Goal: Information Seeking & Learning: Learn about a topic

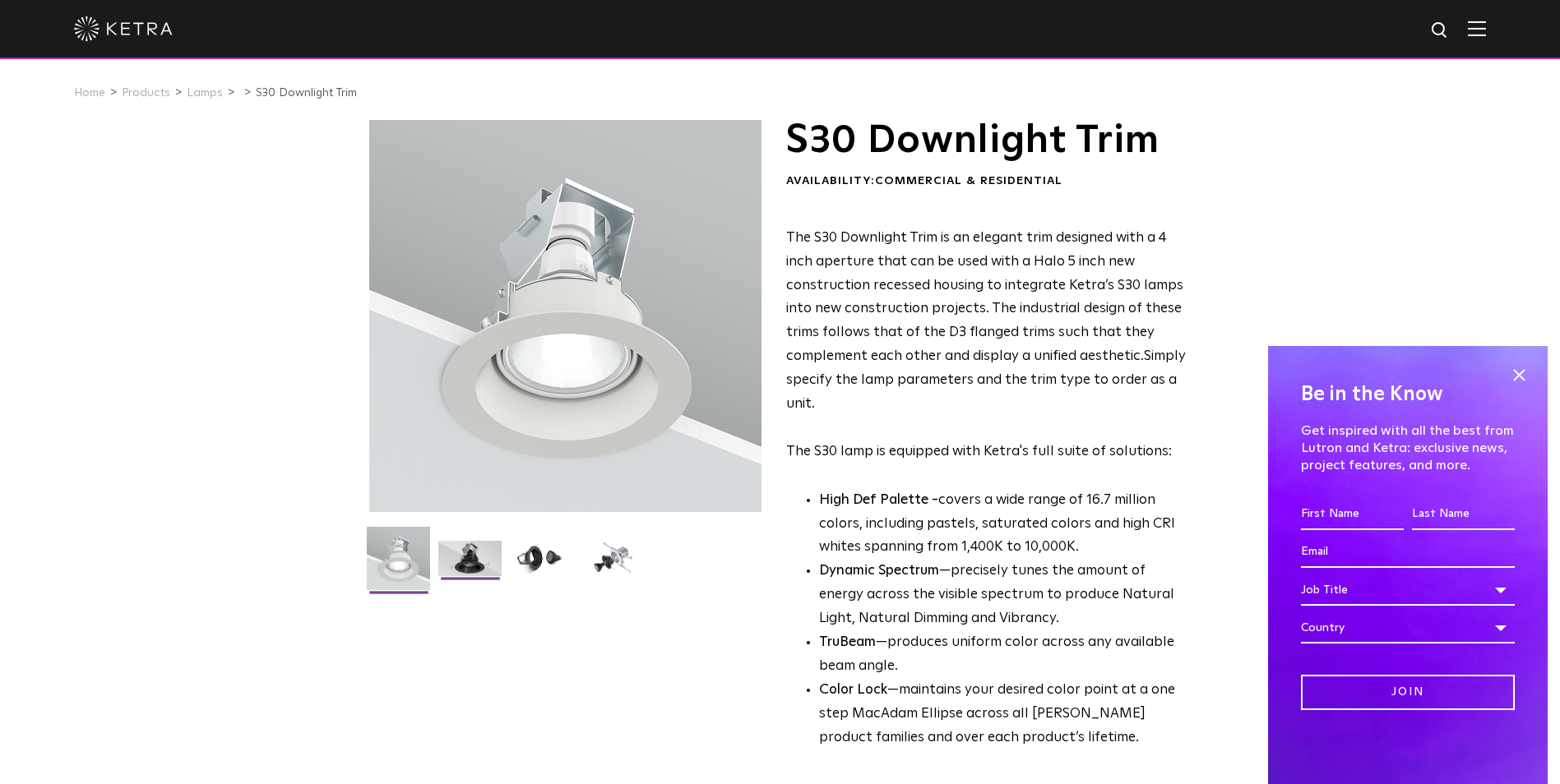
click at [472, 558] on img at bounding box center [469, 565] width 63 height 48
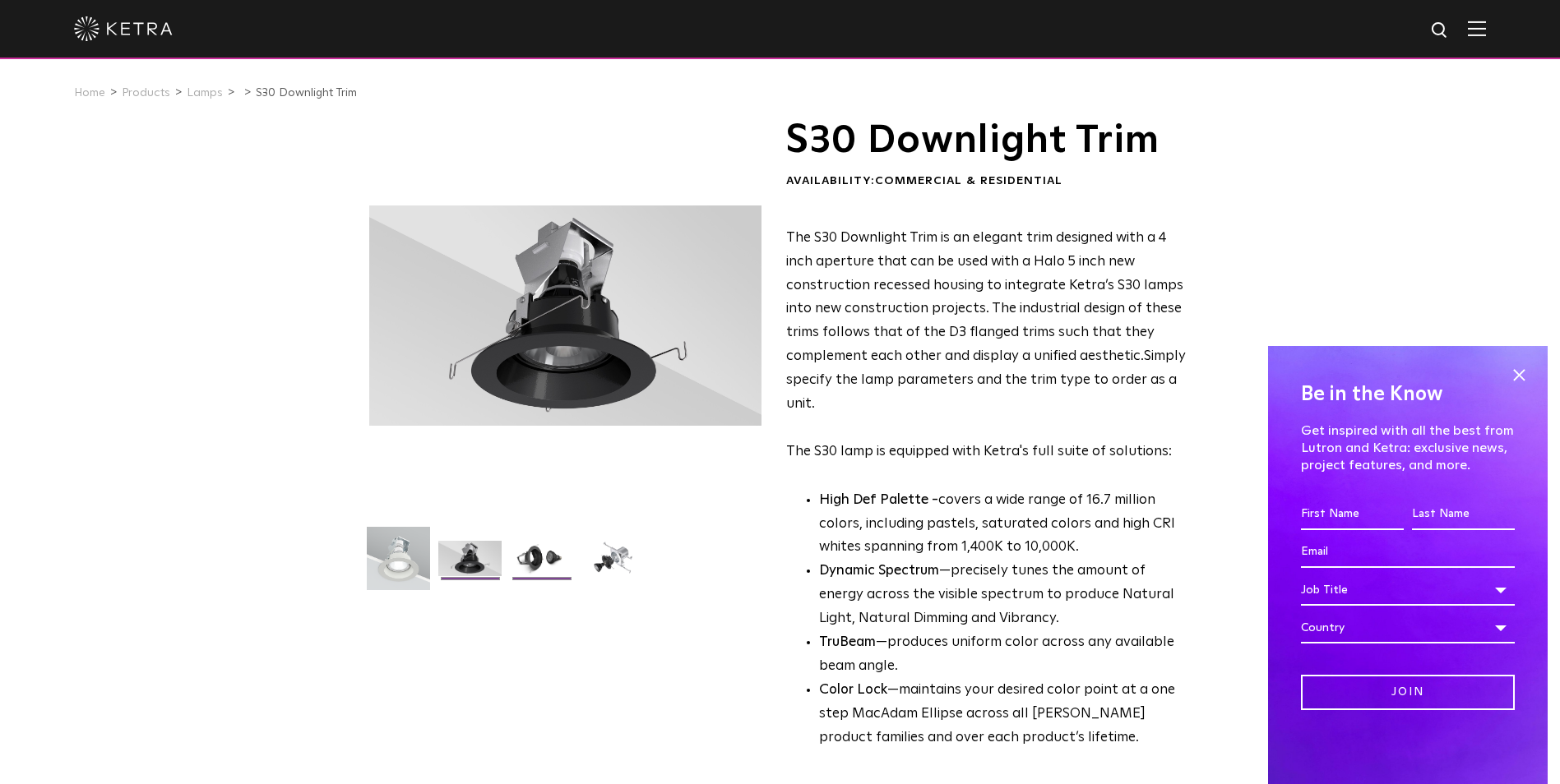
click at [538, 567] on img at bounding box center [542, 565] width 63 height 48
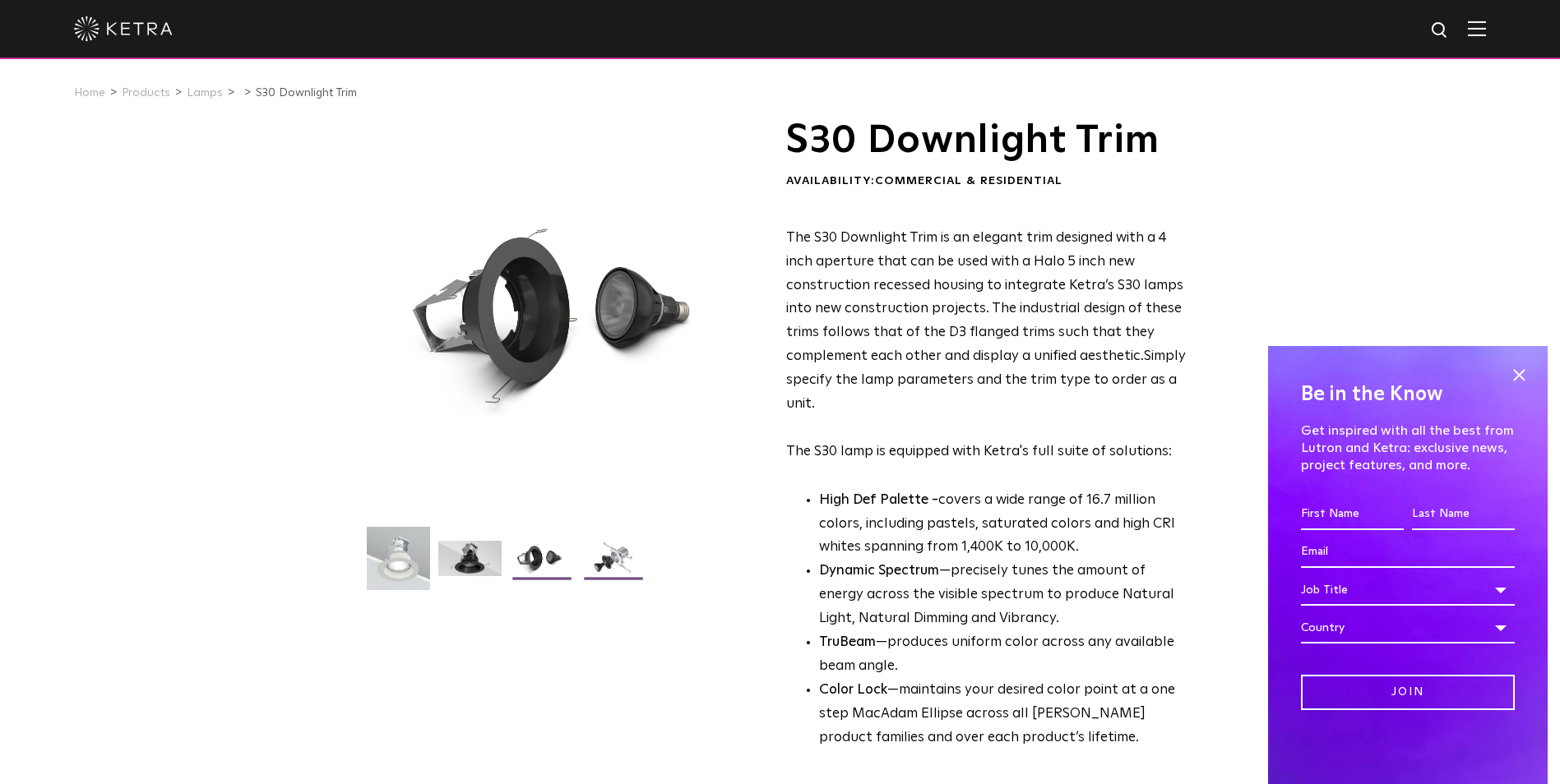
click at [619, 560] on img at bounding box center [613, 565] width 63 height 48
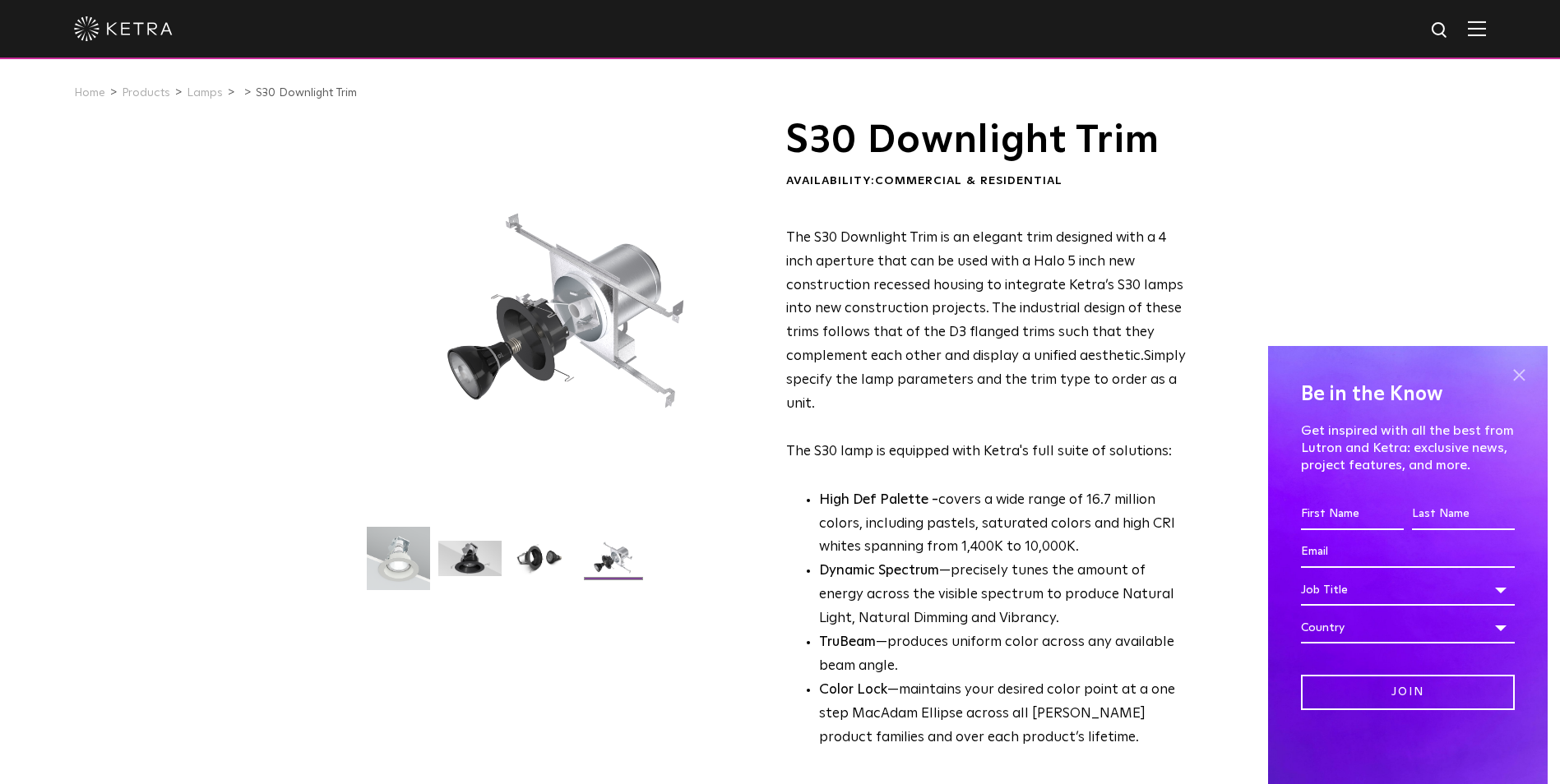
click at [1520, 367] on span at bounding box center [1519, 375] width 25 height 25
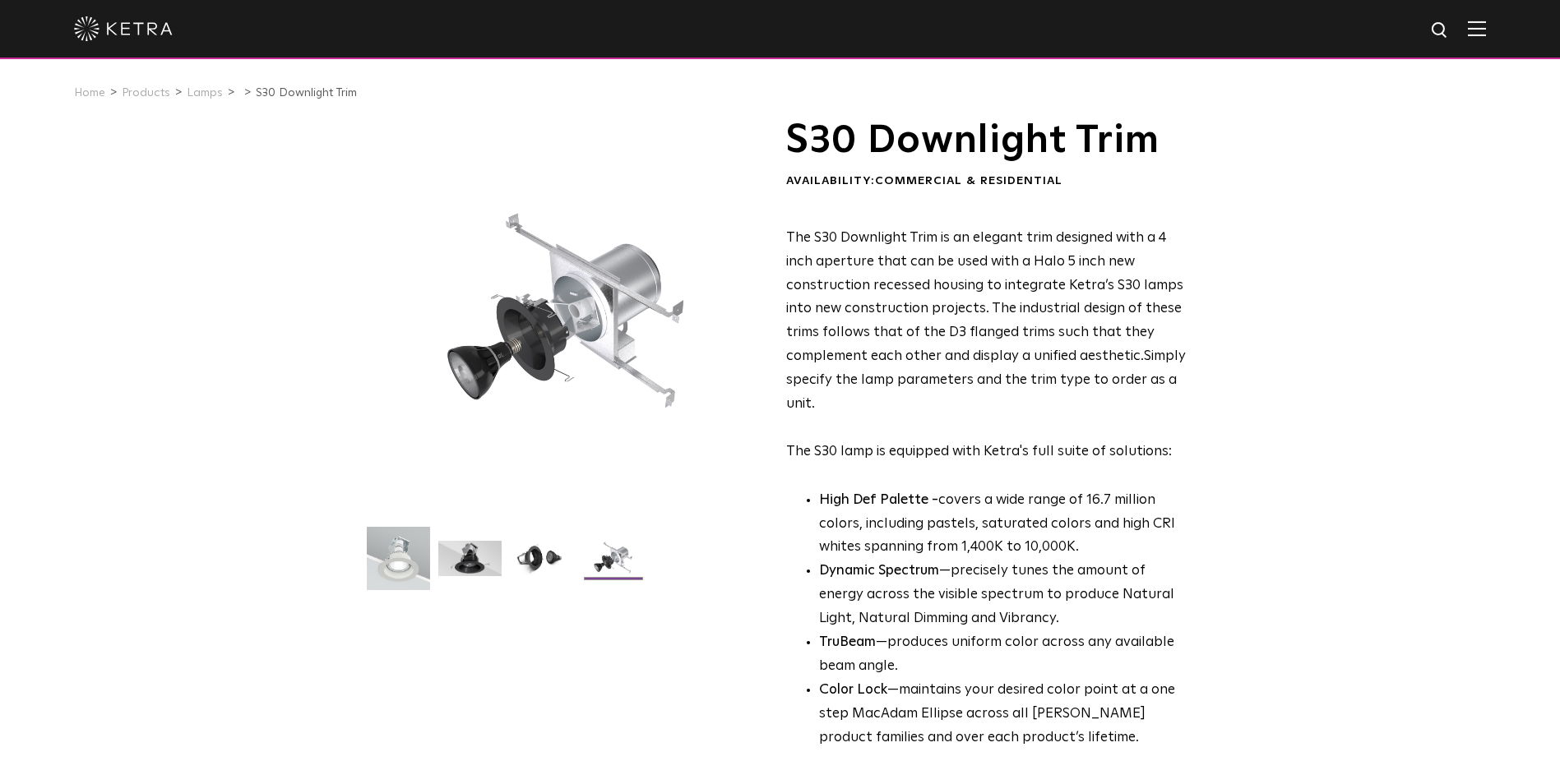
click at [1481, 27] on img at bounding box center [1477, 28] width 18 height 16
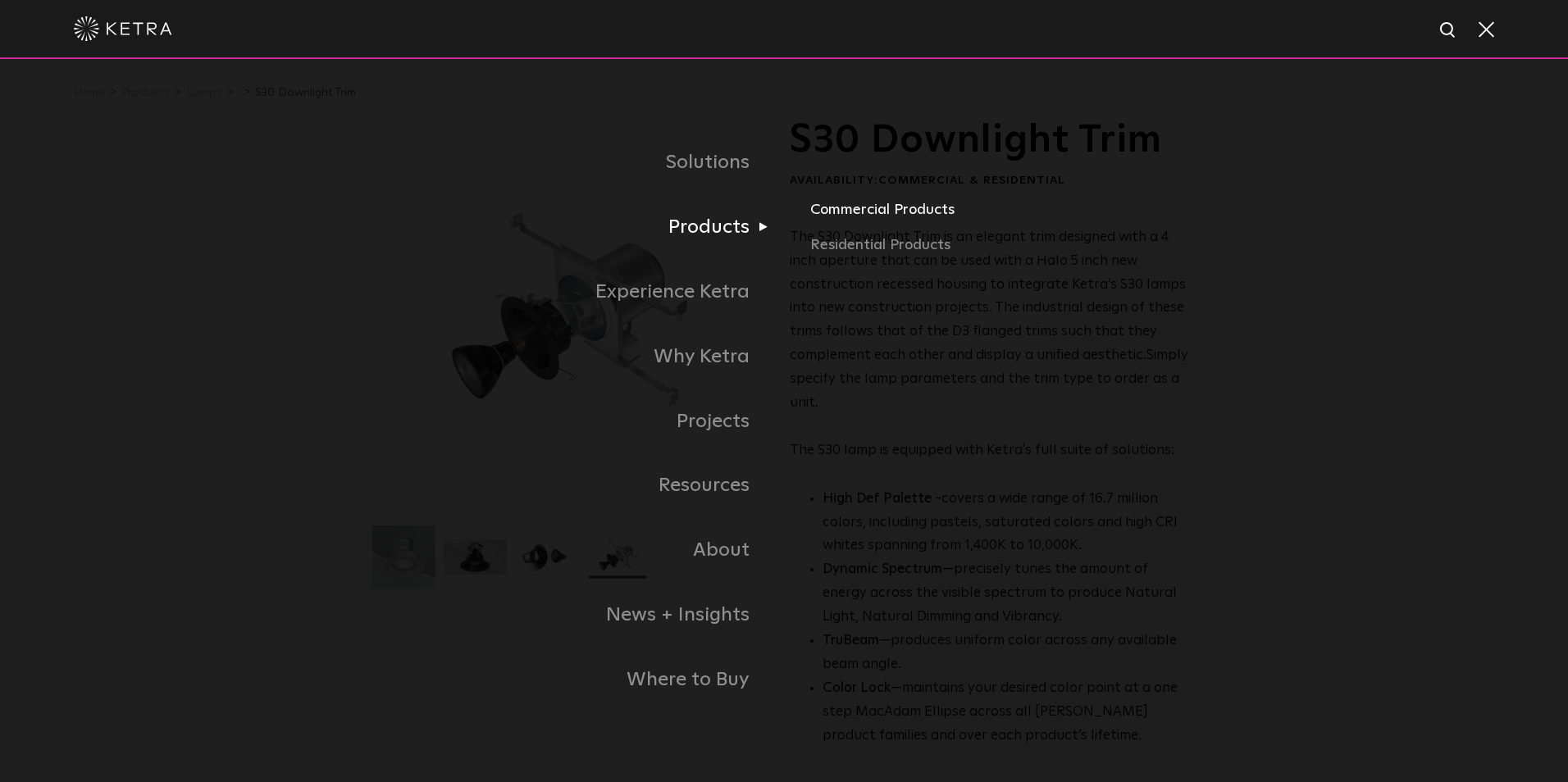
click at [851, 222] on link "Commercial Products" at bounding box center [1002, 216] width 384 height 36
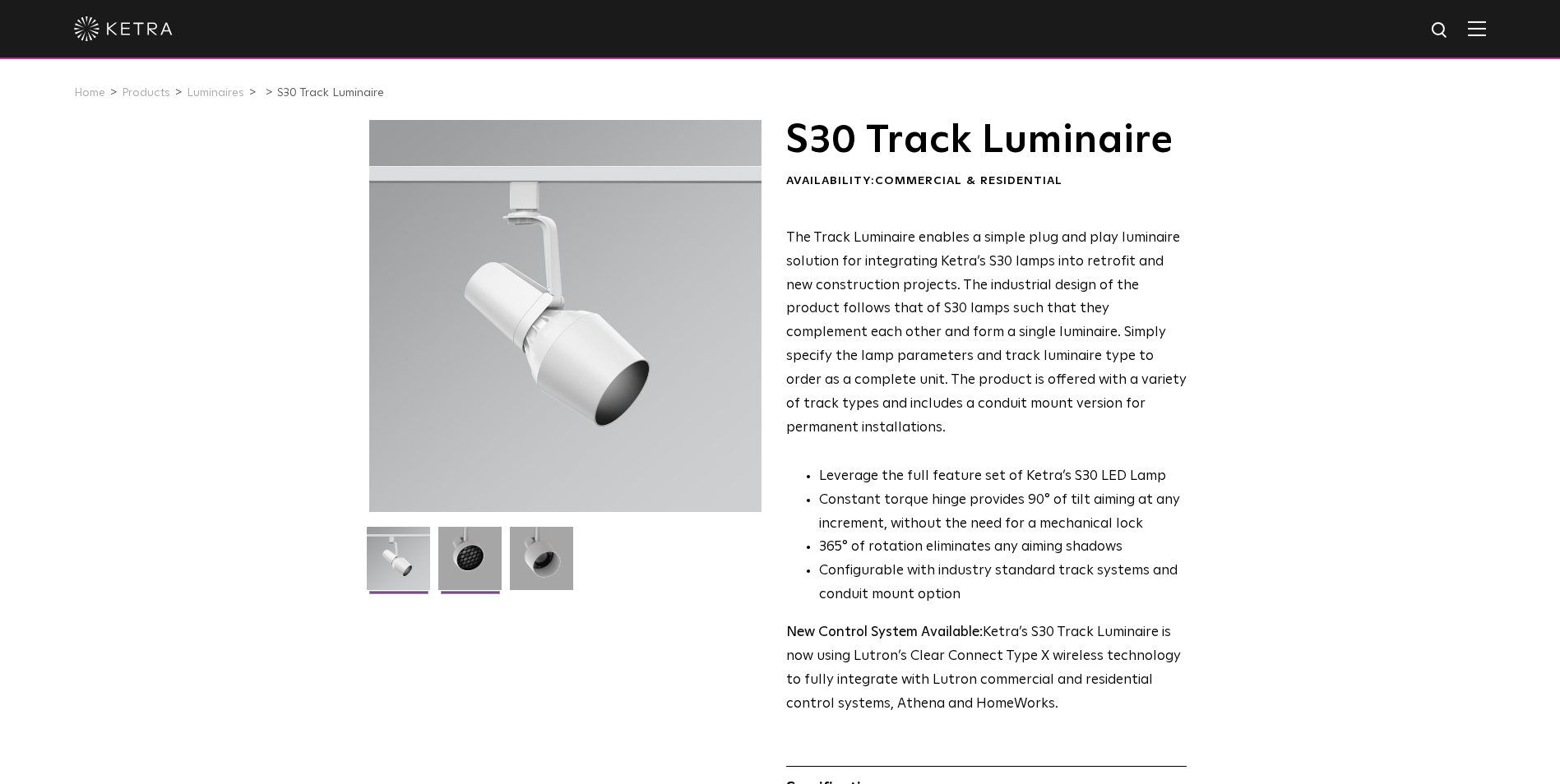
click at [465, 557] on img at bounding box center [469, 565] width 63 height 75
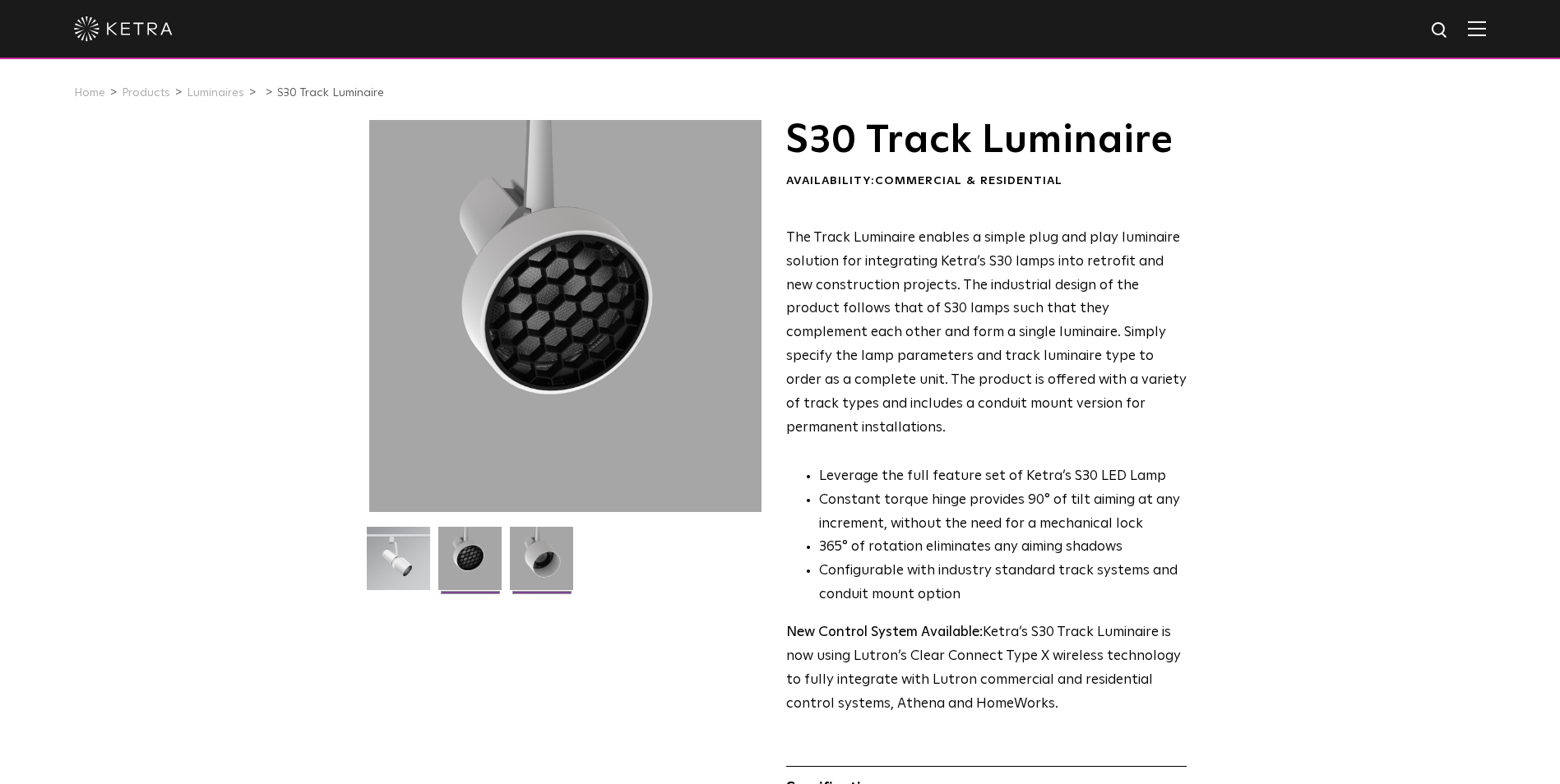
click at [548, 560] on img at bounding box center [542, 565] width 63 height 75
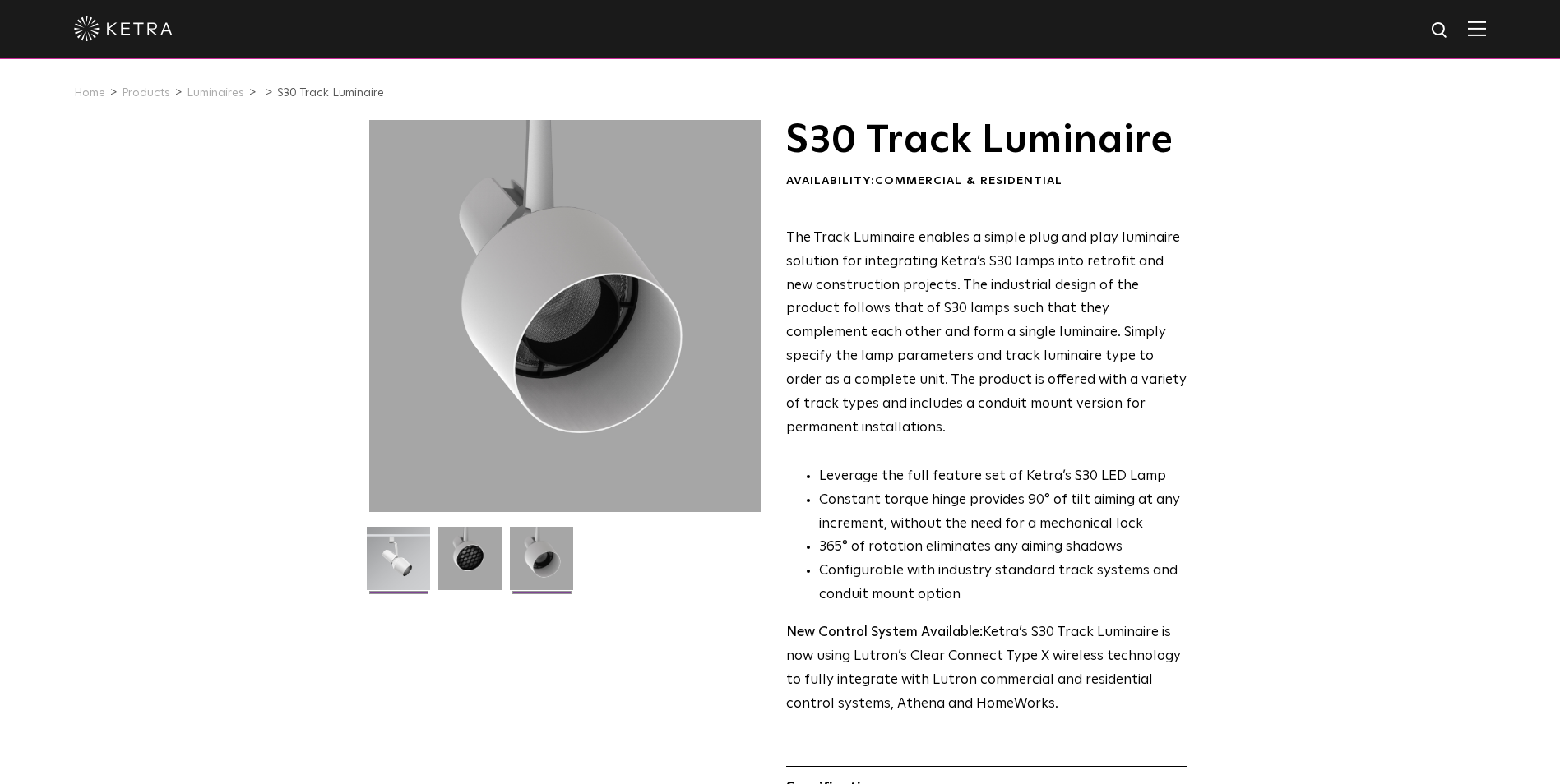
click at [406, 557] on img at bounding box center [398, 565] width 63 height 75
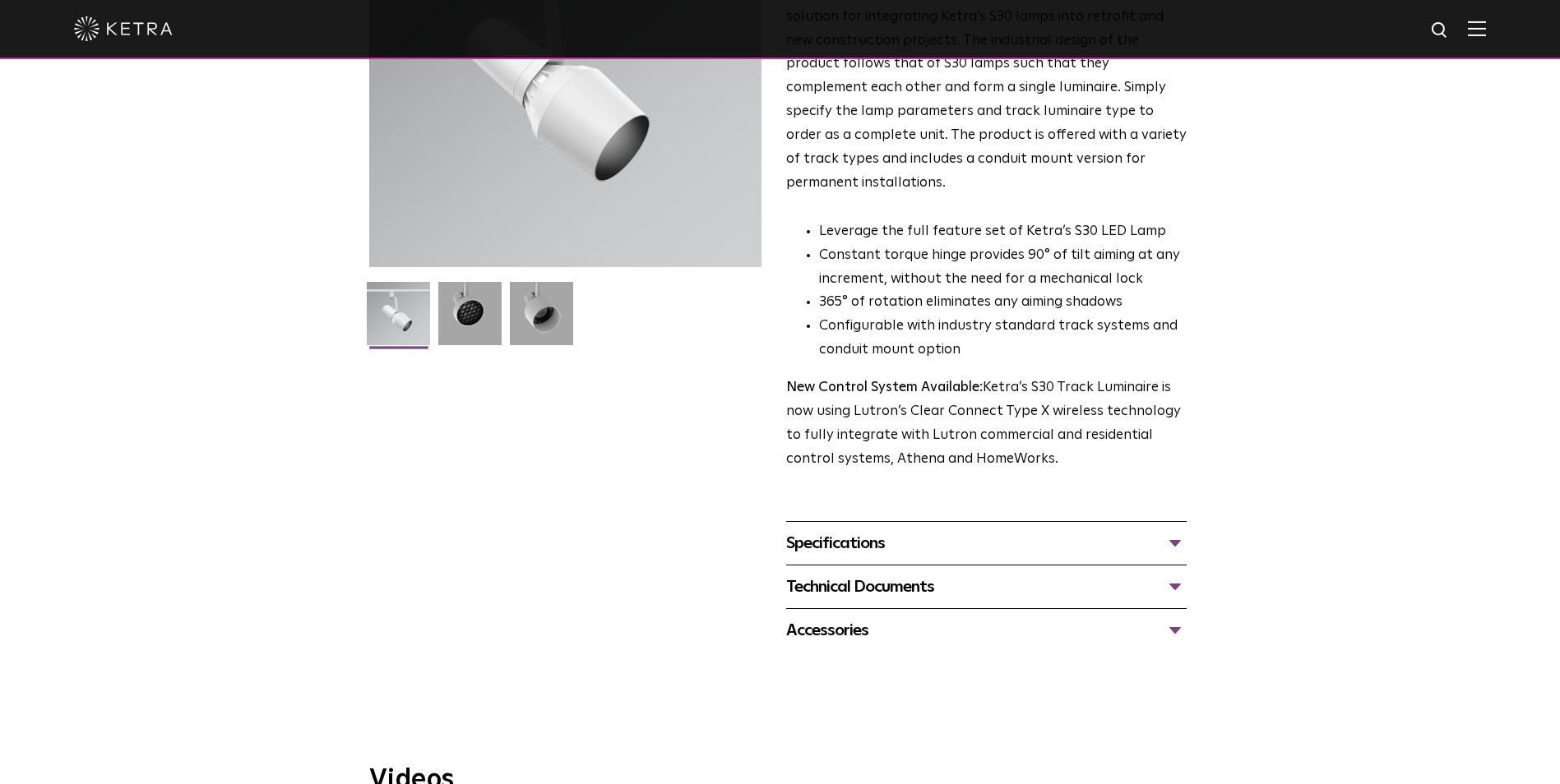
scroll to position [247, 0]
click at [847, 528] on div "Specifications" at bounding box center [986, 541] width 401 height 26
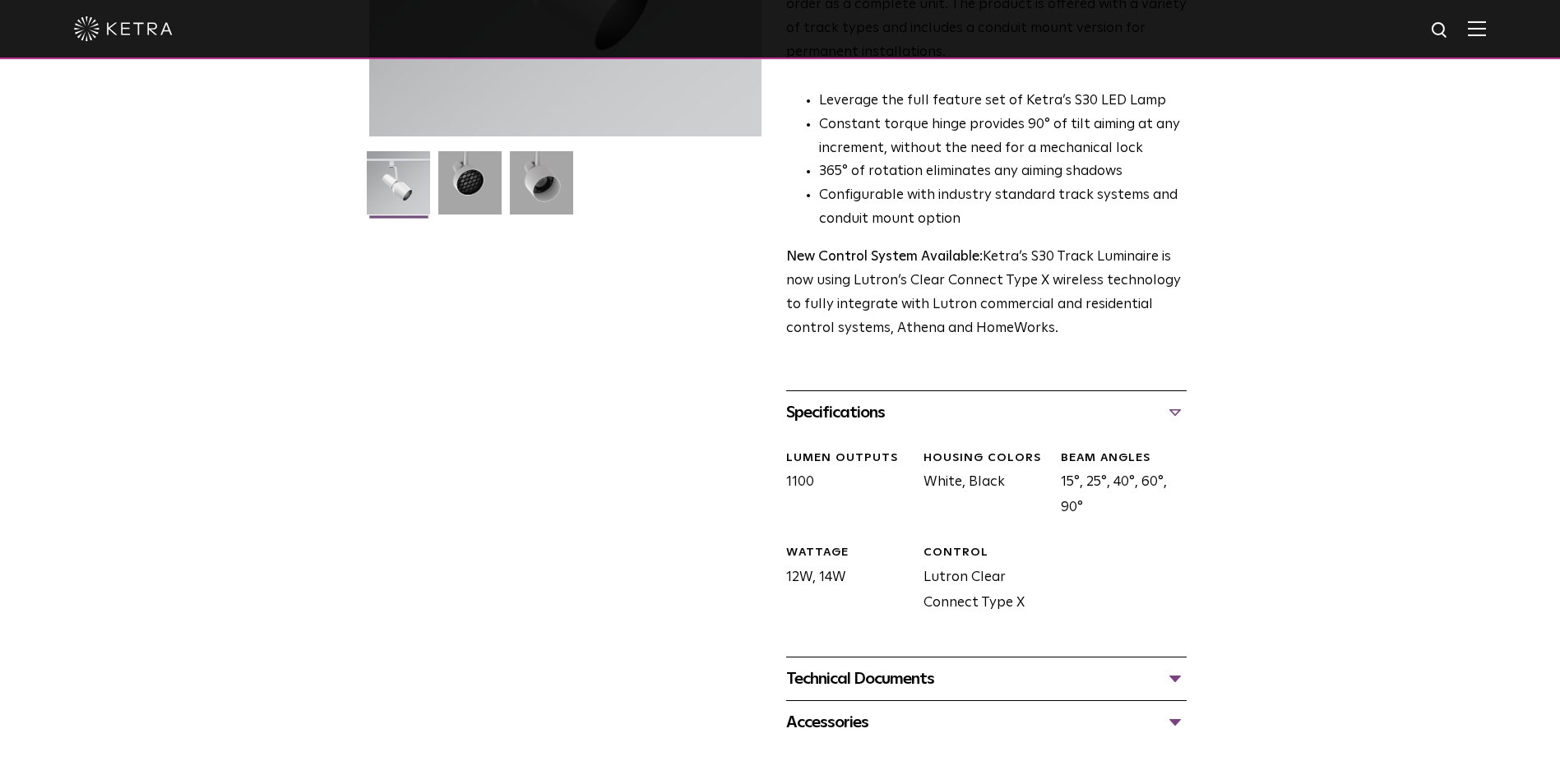
scroll to position [411, 0]
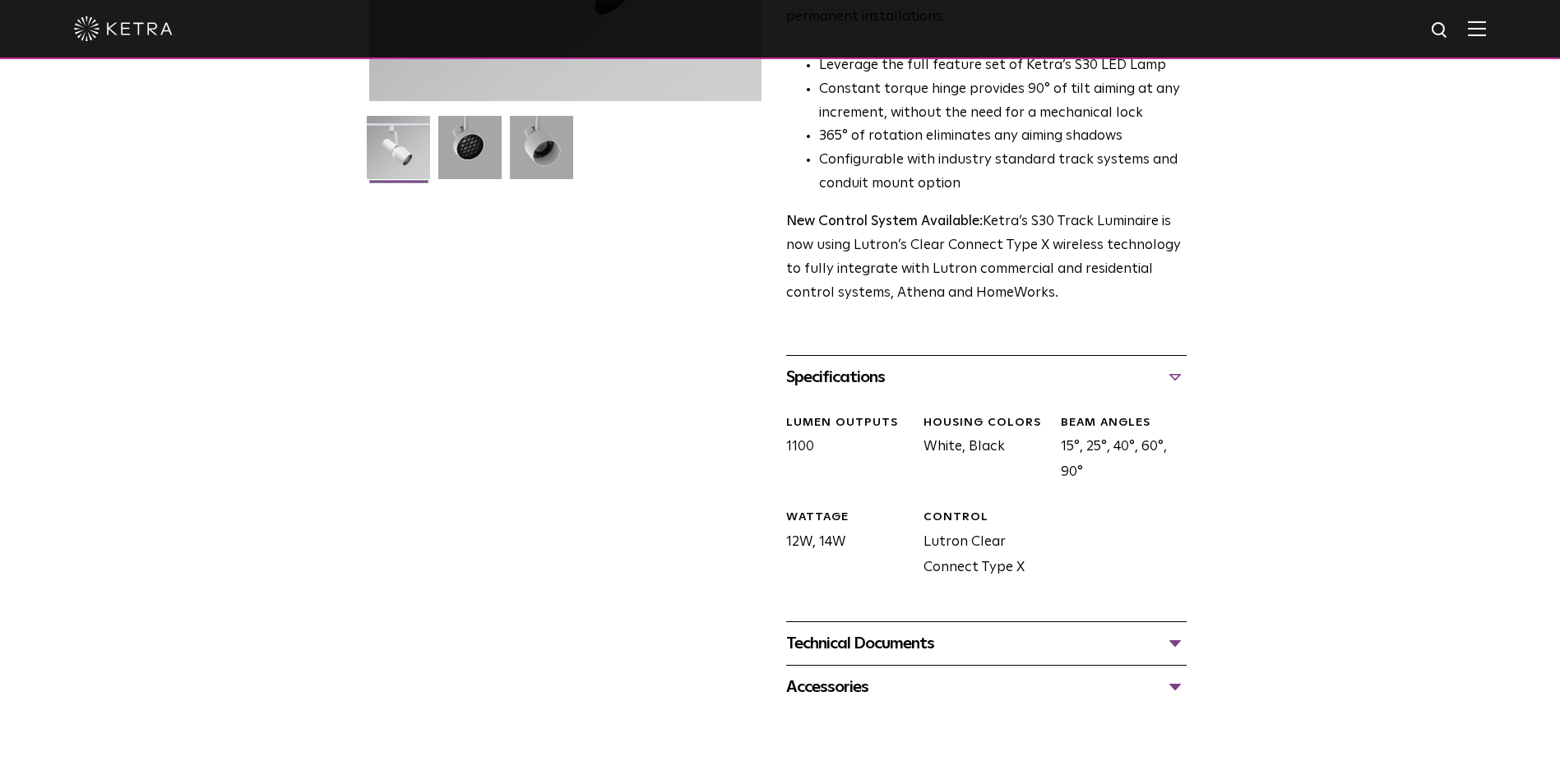
click at [840, 632] on div "Technical Documents" at bounding box center [986, 644] width 401 height 26
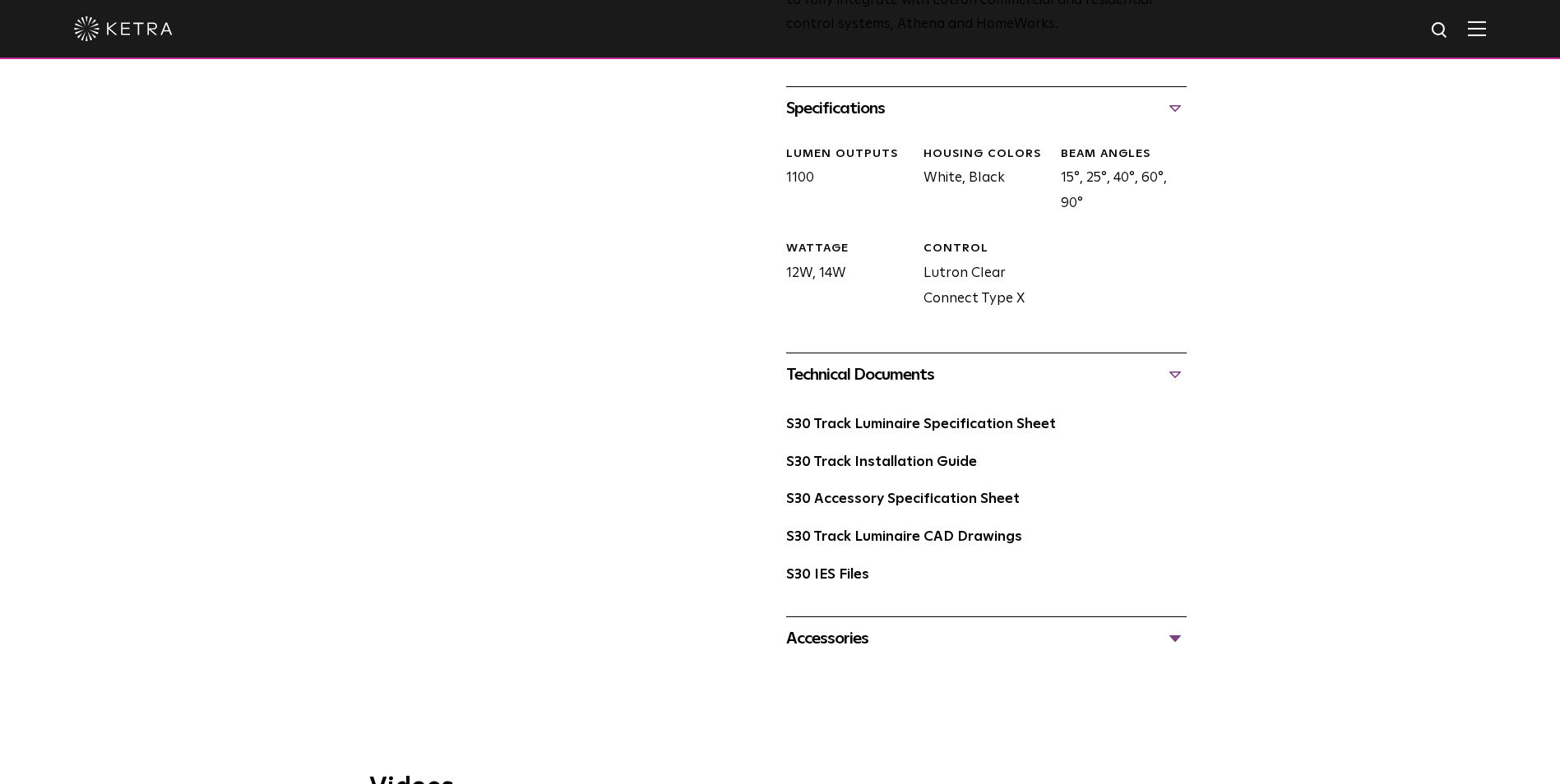
scroll to position [740, 0]
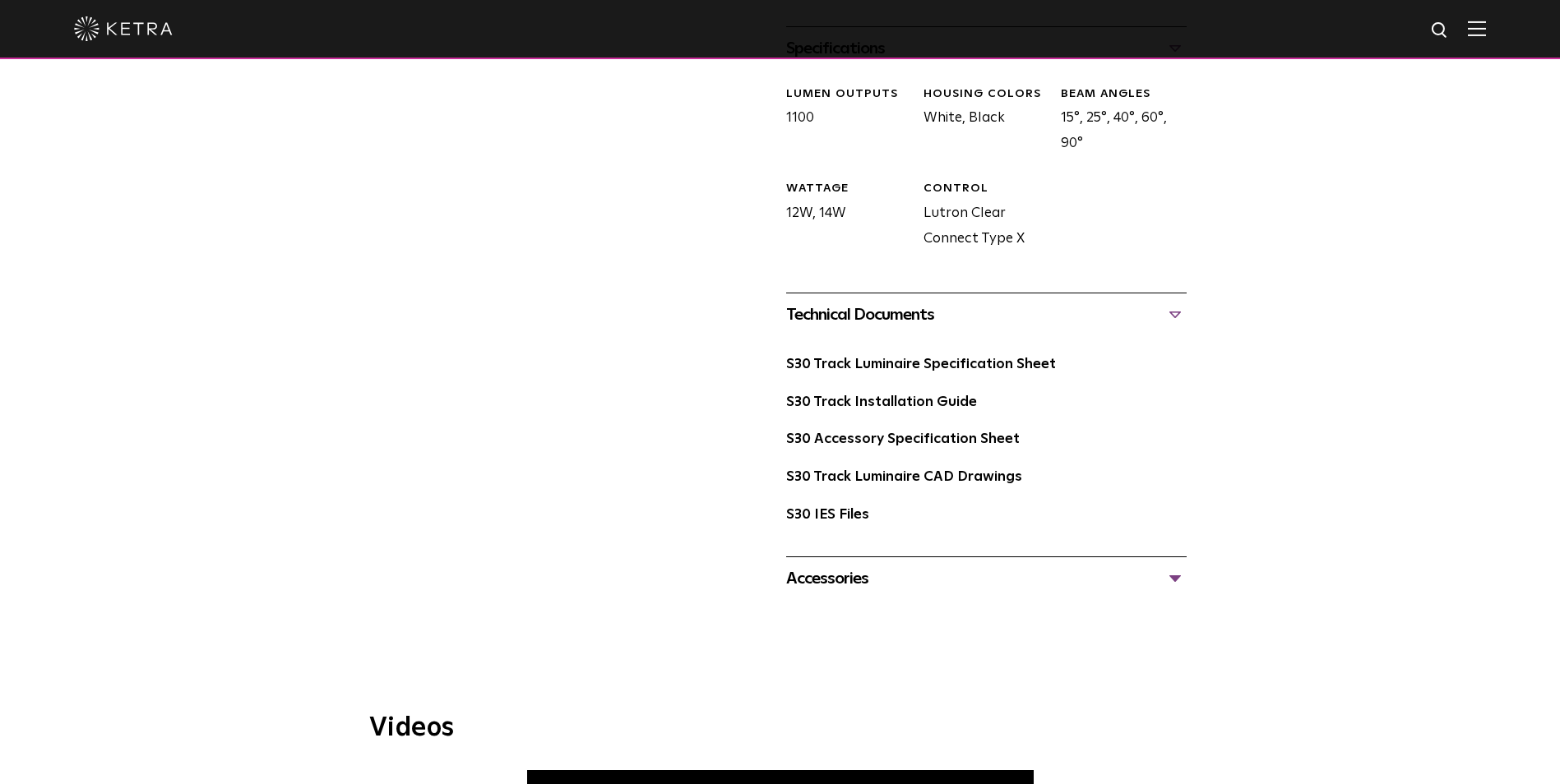
click at [825, 565] on div "Accessories" at bounding box center [986, 579] width 401 height 26
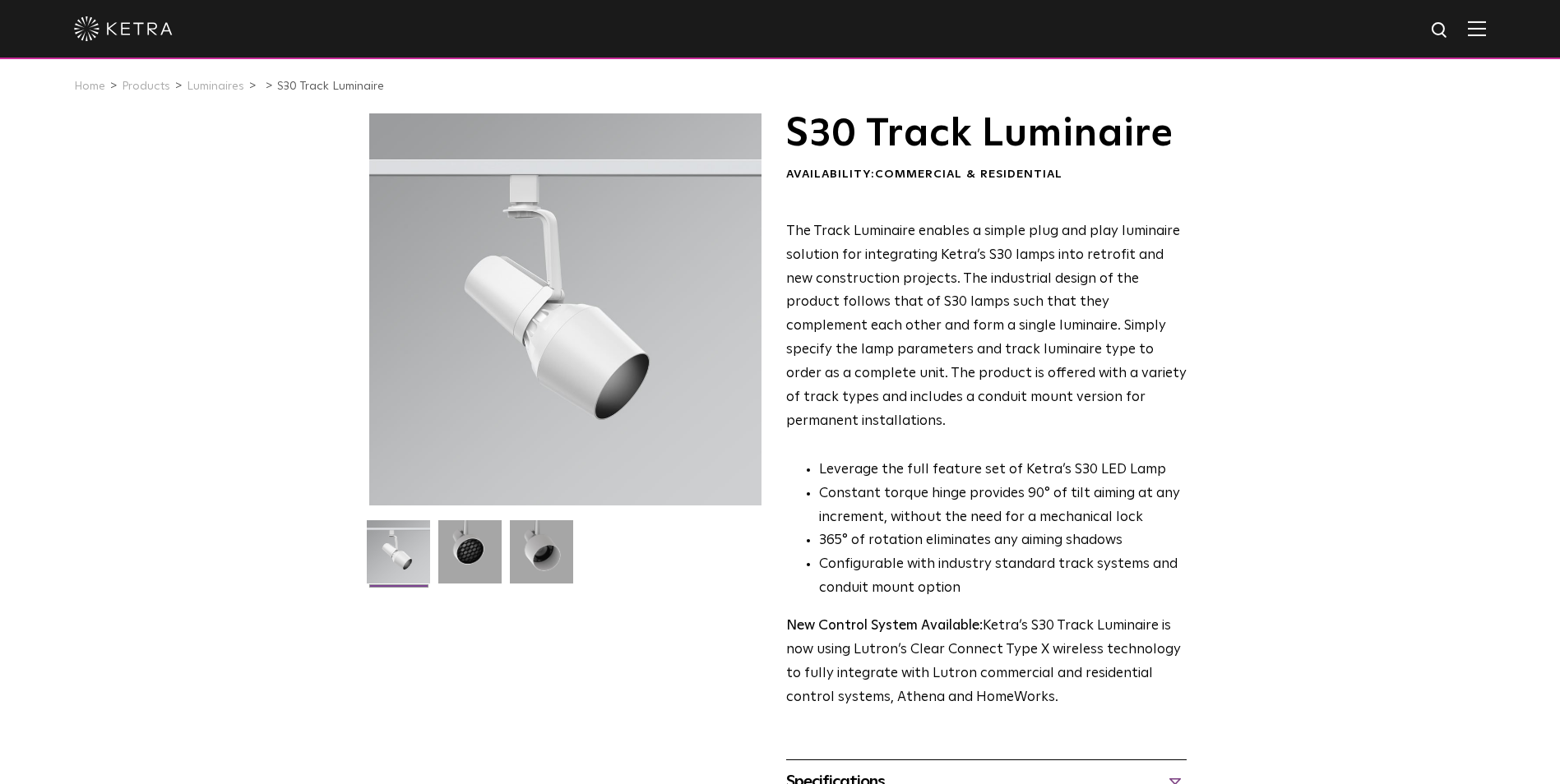
scroll to position [0, 0]
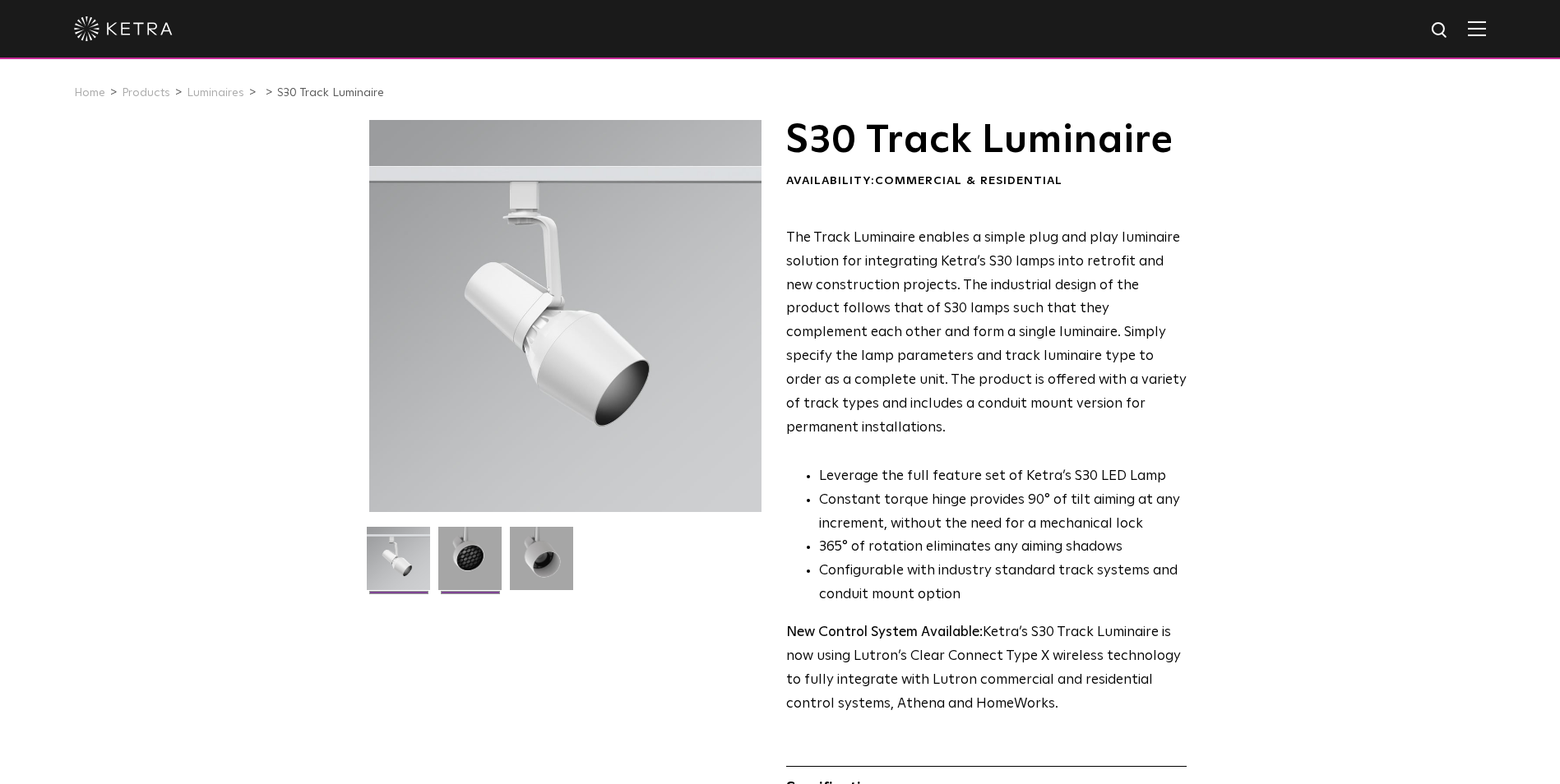
click at [490, 555] on img at bounding box center [469, 565] width 63 height 75
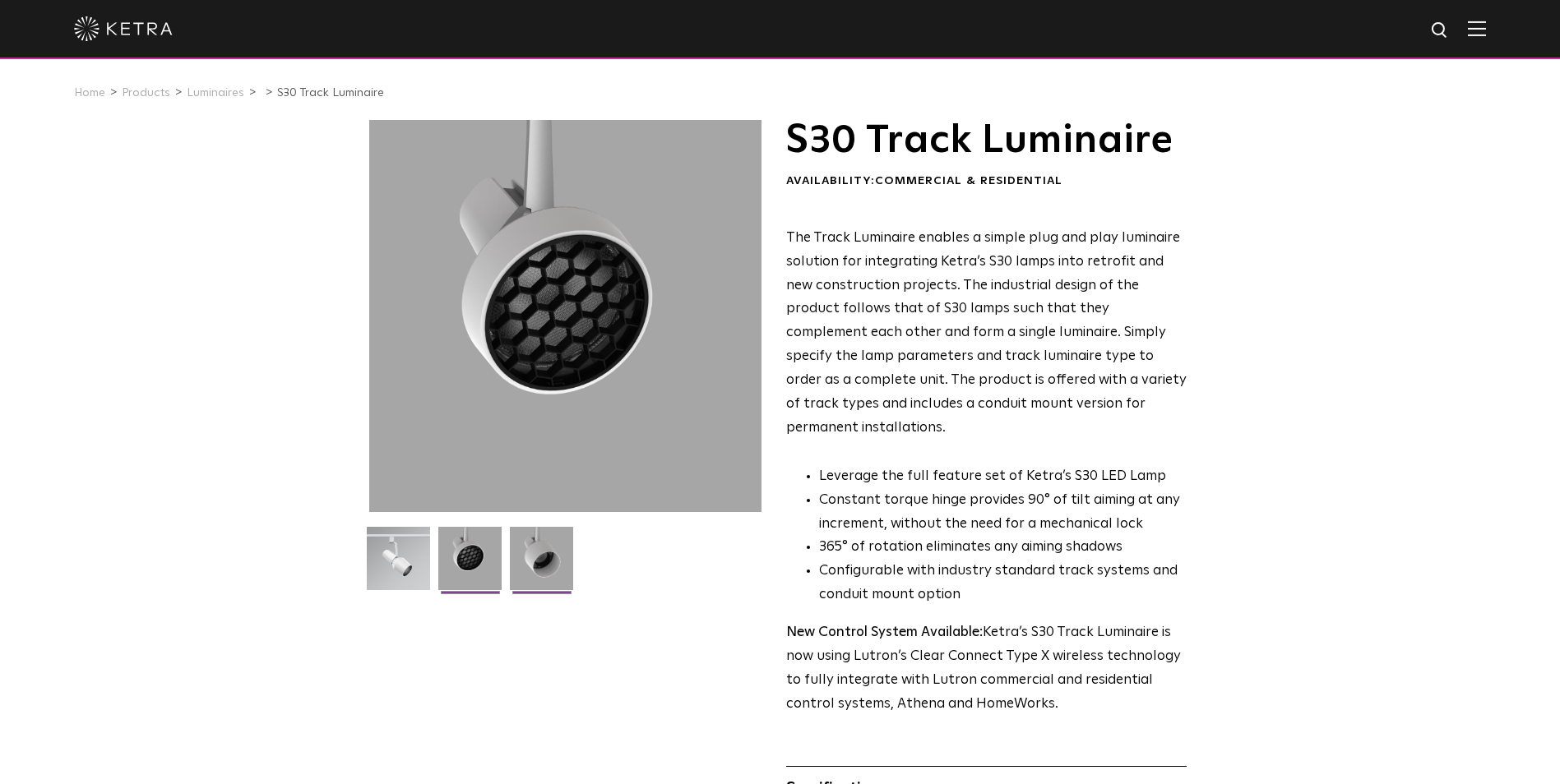
click at [549, 557] on img at bounding box center [542, 565] width 63 height 75
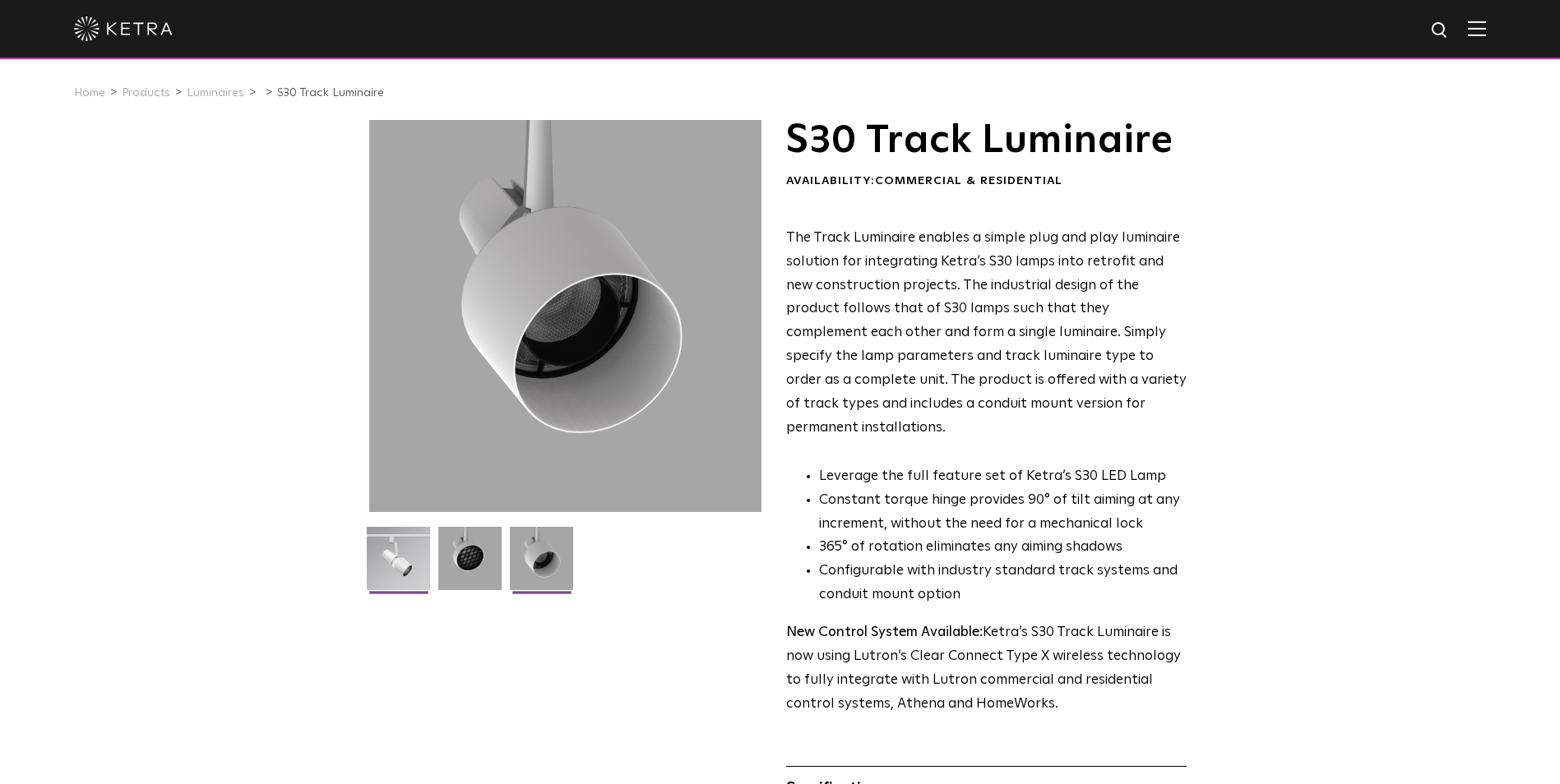
click at [399, 538] on img at bounding box center [398, 565] width 63 height 75
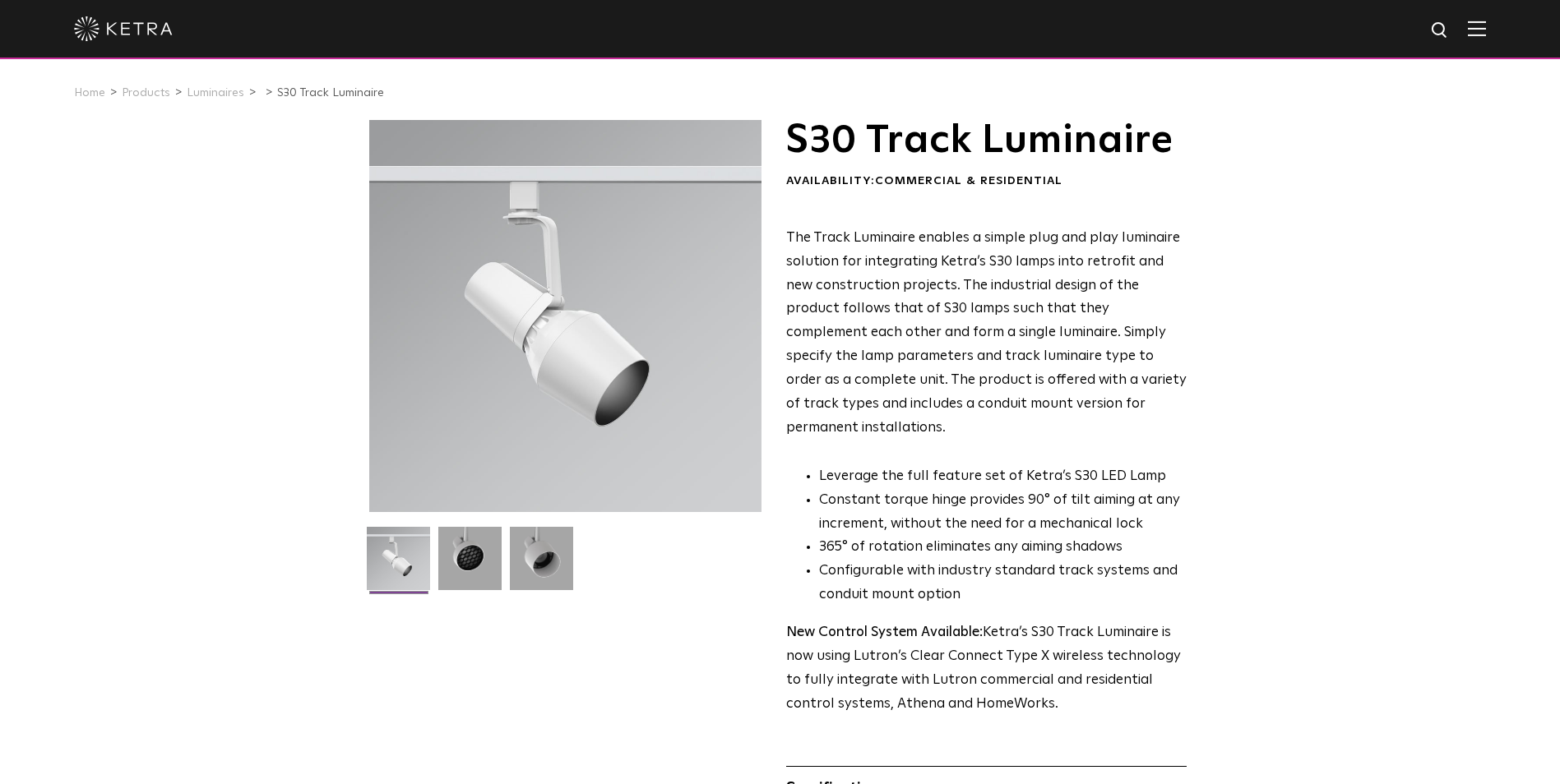
click at [437, 407] on div at bounding box center [566, 316] width 392 height 392
